Goal: Task Accomplishment & Management: Use online tool/utility

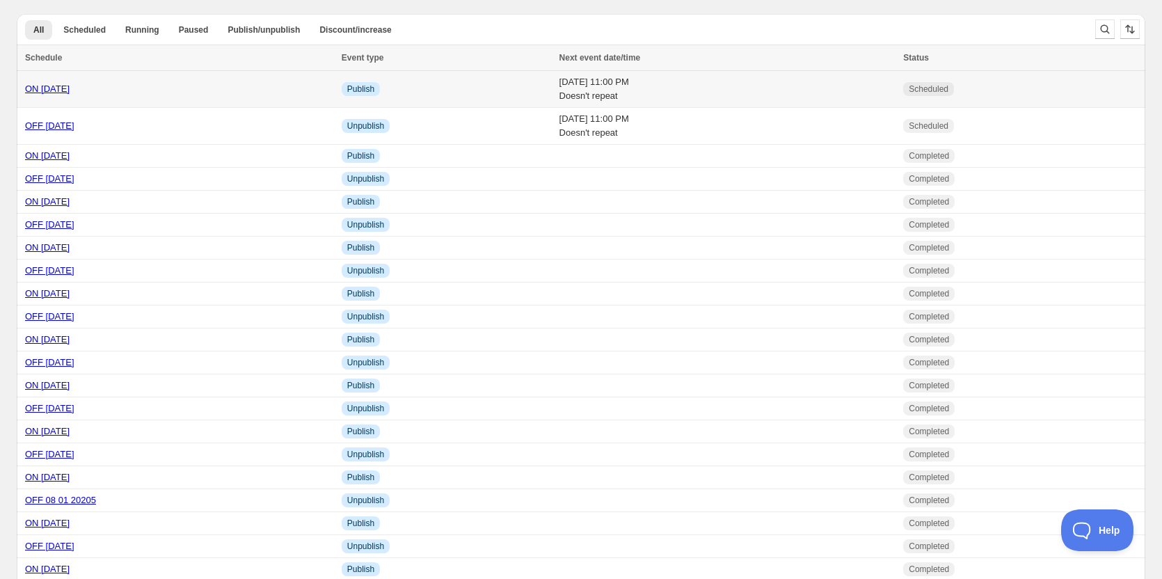
click at [52, 91] on link "ON 09 26 2025" at bounding box center [47, 89] width 45 height 10
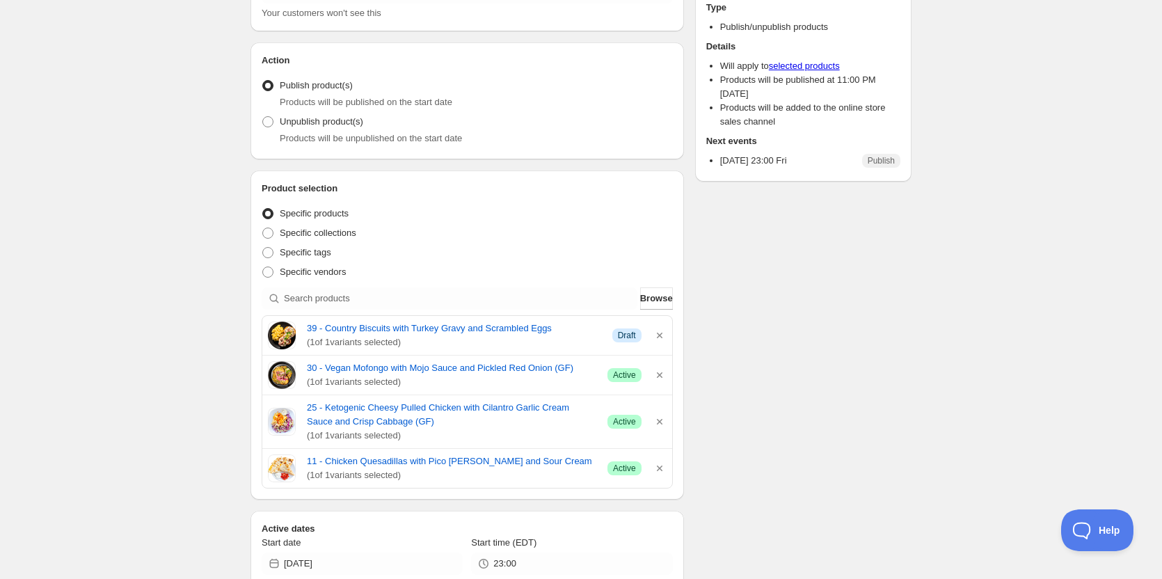
scroll to position [209, 0]
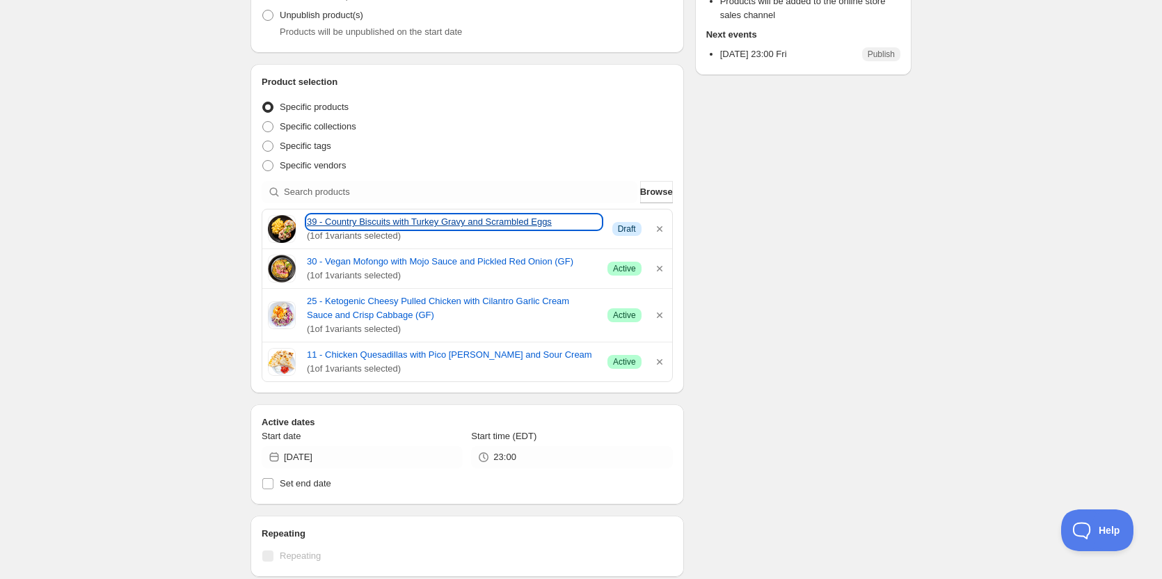
click at [361, 226] on link "39 - Country Biscuits with Turkey Gravy and Scrambled Eggs" at bounding box center [454, 222] width 294 height 14
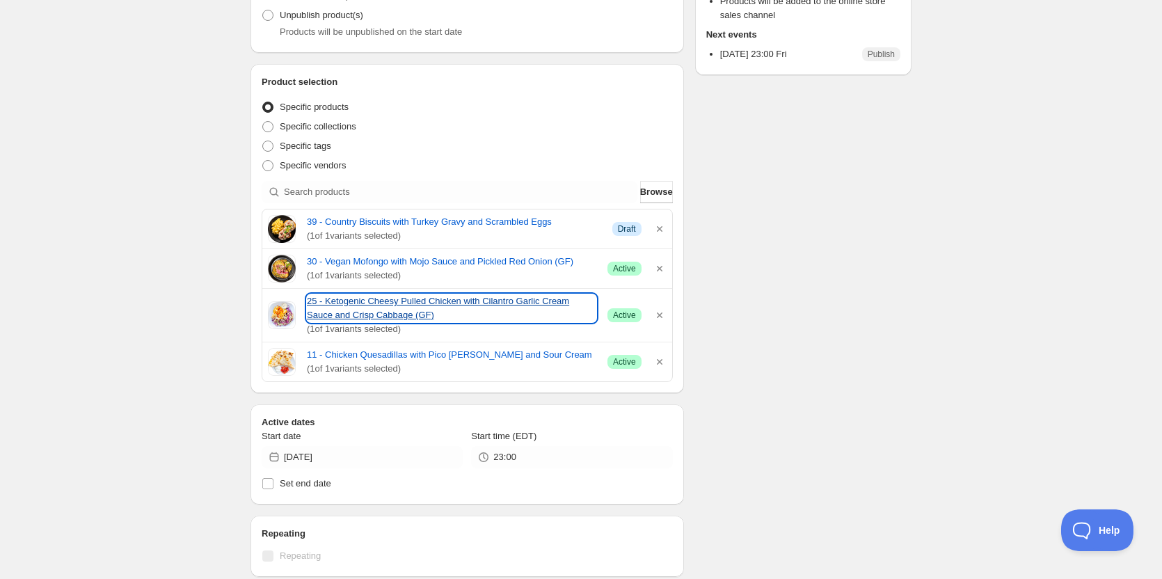
click at [347, 303] on link "25 - Ketogenic Cheesy Pulled Chicken with Cilantro Garlic Cream Sauce and Crisp…" at bounding box center [452, 308] width 290 height 28
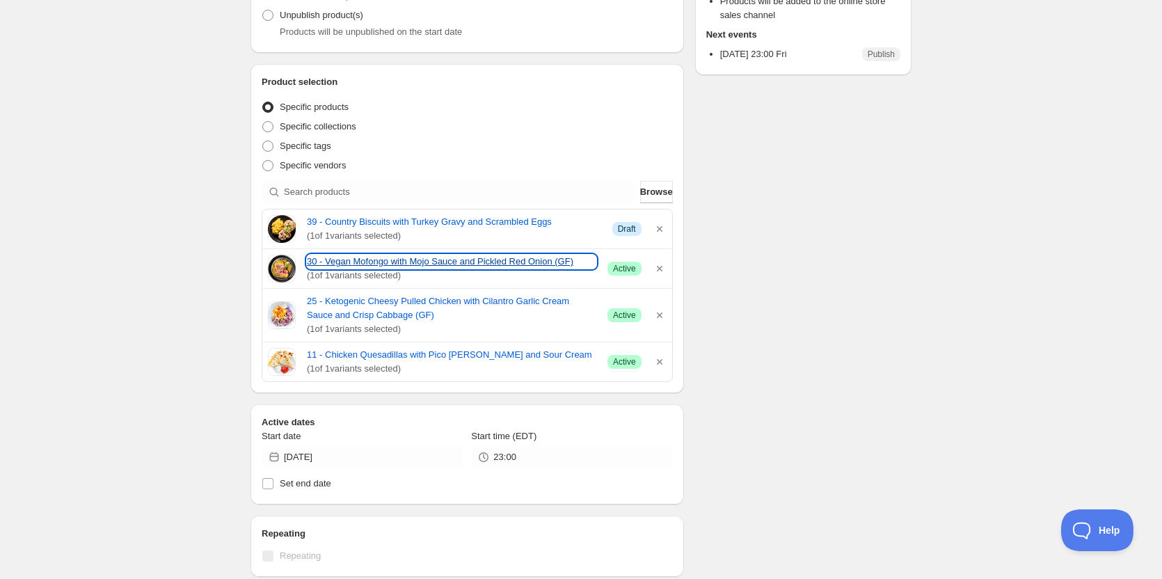
click at [347, 264] on link "30 - Vegan Mofongo with Mojo Sauce and Pickled Red Onion (GF)" at bounding box center [452, 262] width 290 height 14
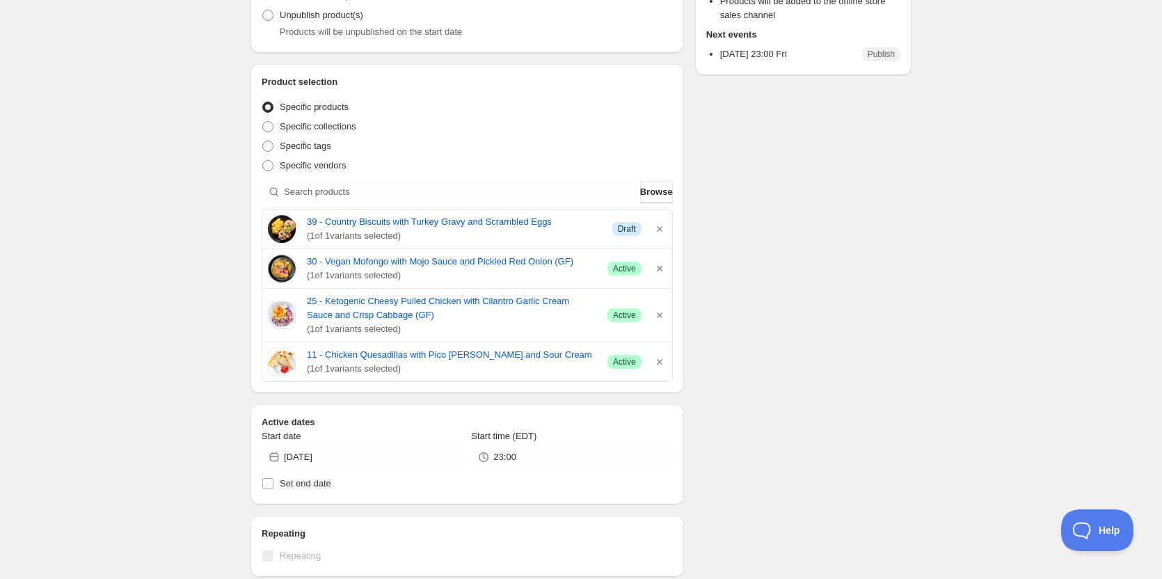
click at [141, 242] on div "ON 09 26 2025. This page is ready ON 09 26 2025 Scheduled Duplicate Activate De…" at bounding box center [581, 392] width 1162 height 1203
